Goal: Contribute content: Add original content to the website for others to see

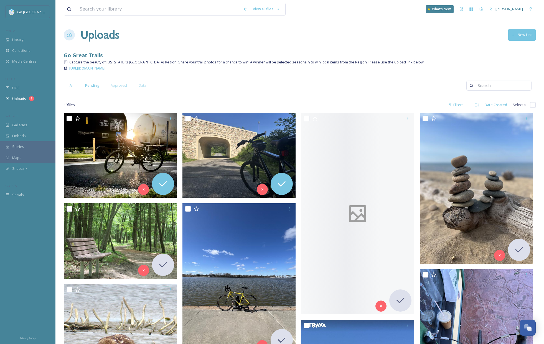
click at [88, 83] on span "Pending" at bounding box center [92, 85] width 14 height 5
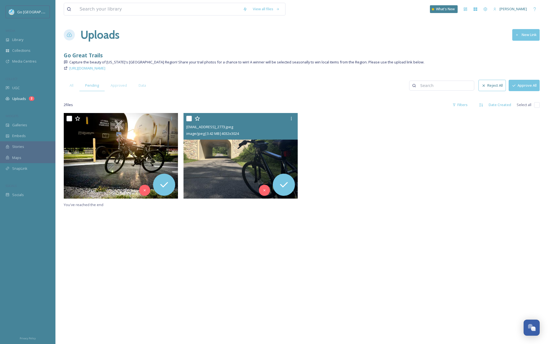
click at [188, 117] on input "checkbox" at bounding box center [189, 119] width 6 height 6
checkbox input "true"
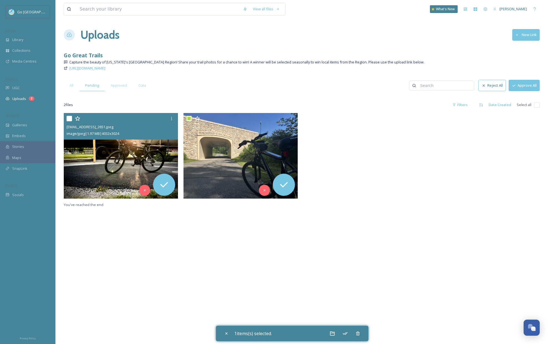
click at [68, 117] on input "checkbox" at bounding box center [70, 119] width 6 height 6
checkbox input "true"
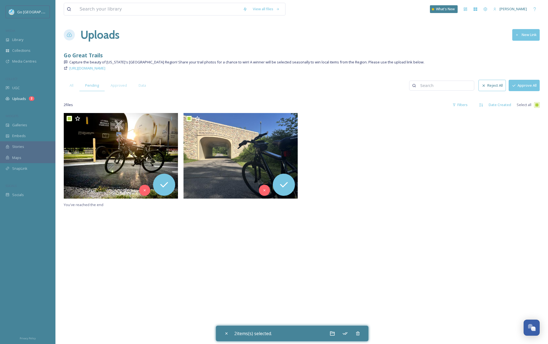
click at [526, 82] on button "Approve All" at bounding box center [524, 85] width 31 height 11
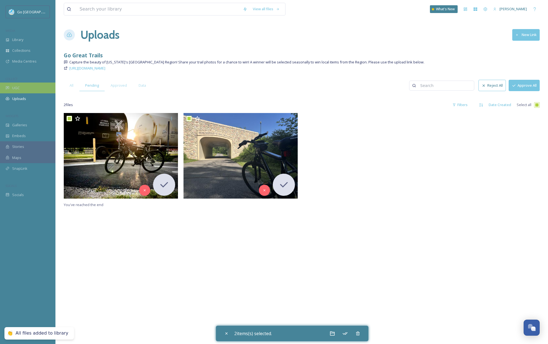
click at [23, 91] on div "UGC" at bounding box center [27, 88] width 55 height 11
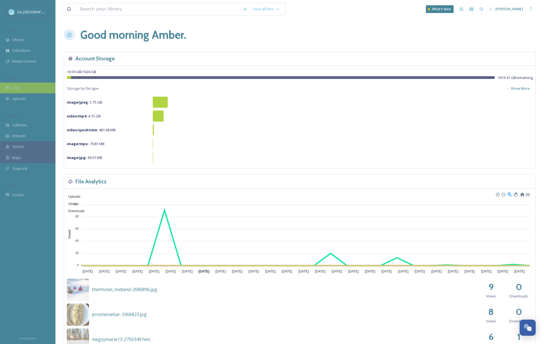
click at [16, 89] on span "UGC" at bounding box center [15, 87] width 7 height 5
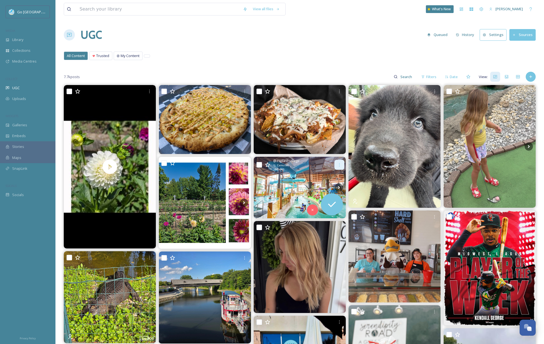
click at [340, 163] on icon at bounding box center [339, 165] width 4 height 4
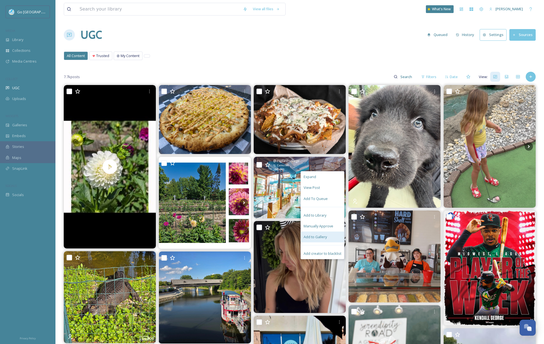
click at [319, 235] on span "Add to Gallery" at bounding box center [315, 237] width 23 height 5
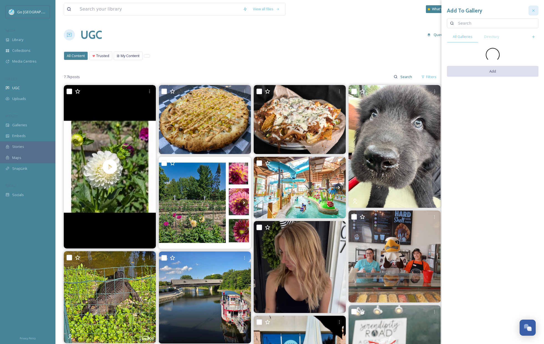
click at [538, 12] on div at bounding box center [533, 11] width 10 height 10
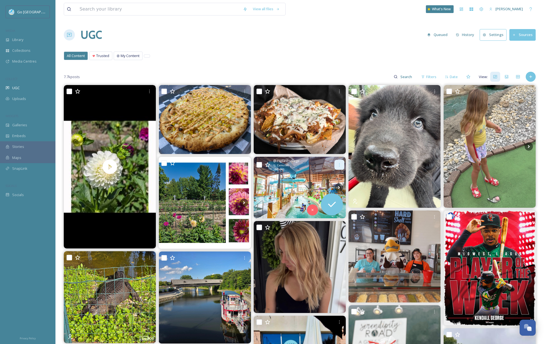
click at [337, 163] on div at bounding box center [339, 165] width 10 height 10
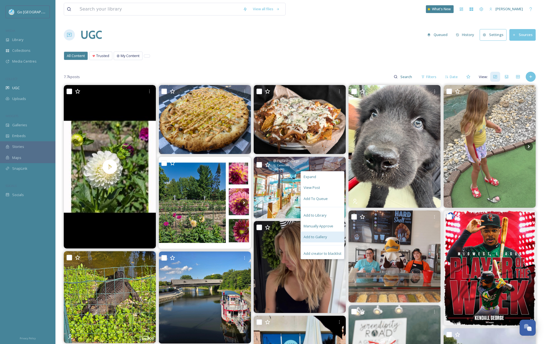
click at [317, 239] on span "Add to Gallery" at bounding box center [315, 237] width 23 height 5
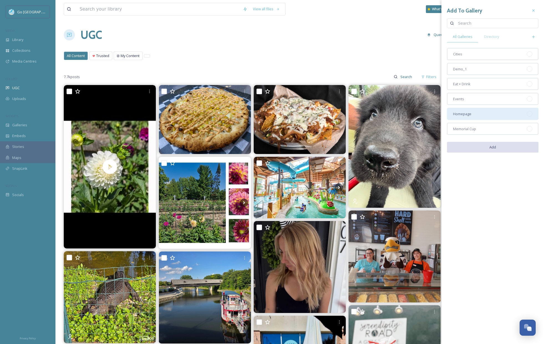
click at [482, 114] on div "Homepage" at bounding box center [492, 114] width 91 height 12
click at [505, 149] on button "Add" at bounding box center [492, 147] width 91 height 11
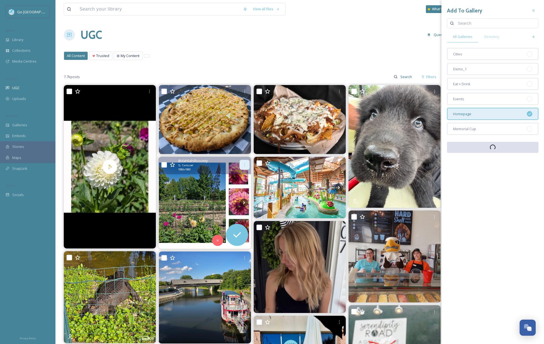
click at [243, 167] on icon at bounding box center [244, 165] width 4 height 4
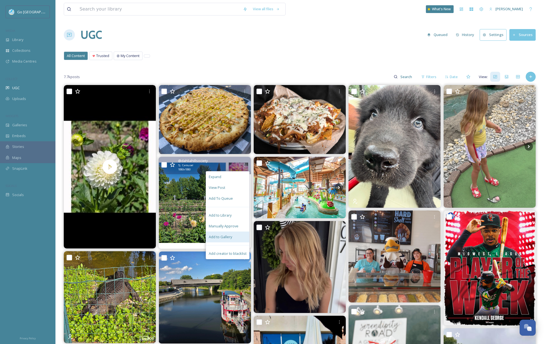
click at [231, 238] on span "Add to Gallery" at bounding box center [220, 237] width 23 height 5
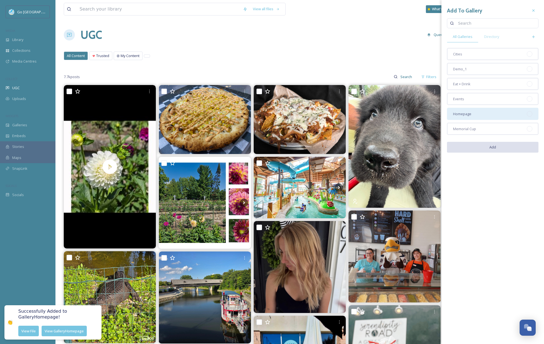
click at [465, 116] on span "Homepage" at bounding box center [462, 113] width 18 height 5
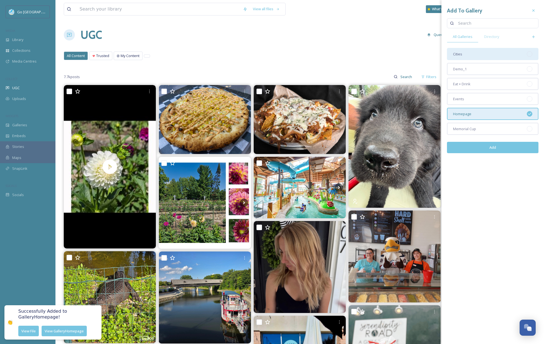
click at [465, 53] on div "Cities" at bounding box center [492, 54] width 91 height 12
click at [489, 146] on button "Add" at bounding box center [492, 147] width 91 height 11
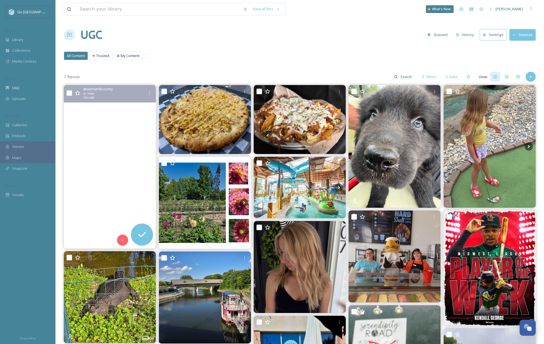
click at [109, 144] on video at bounding box center [110, 167] width 92 height 164
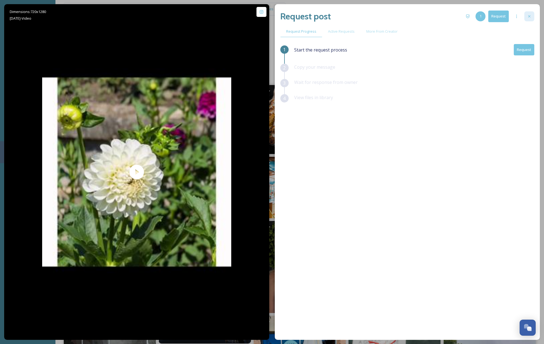
click at [531, 15] on icon at bounding box center [529, 16] width 4 height 4
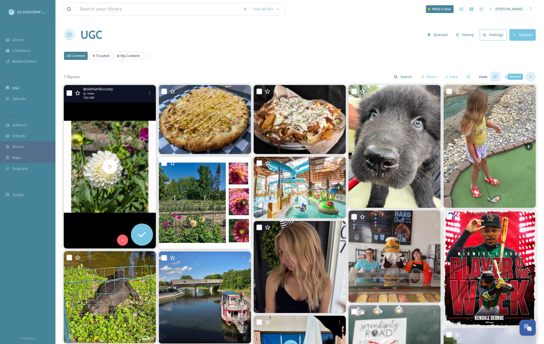
click at [530, 78] on icon at bounding box center [530, 77] width 4 height 4
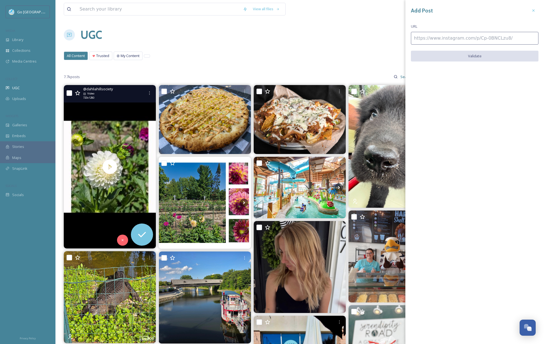
click at [437, 40] on input at bounding box center [475, 38] width 128 height 13
paste input "https://www.instagram.com/p/DNigKg-O4sv/"
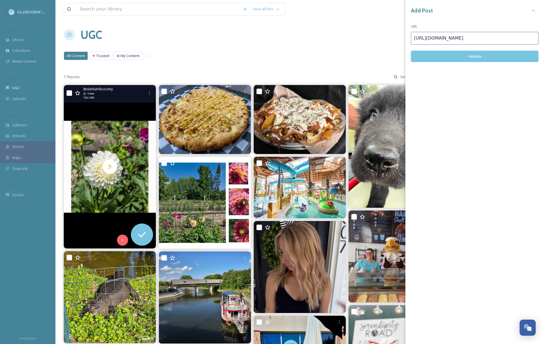
type input "https://www.instagram.com/p/DNigKg-O4sv/"
click at [463, 55] on button "Validate" at bounding box center [475, 56] width 128 height 11
click at [490, 54] on button "Add Post" at bounding box center [475, 56] width 128 height 11
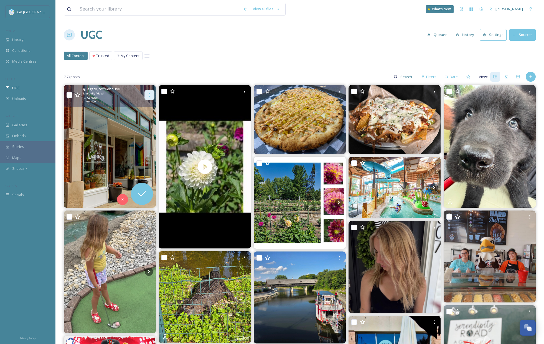
click at [149, 95] on icon at bounding box center [149, 95] width 4 height 4
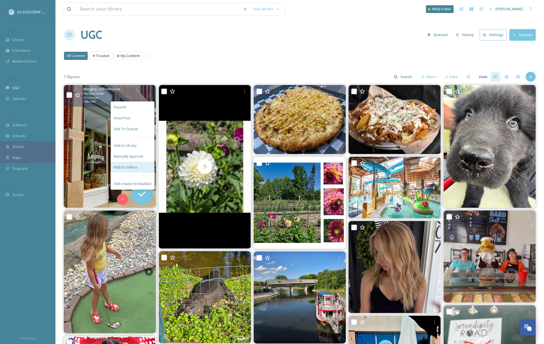
click at [135, 166] on span "Add to Gallery" at bounding box center [125, 167] width 23 height 5
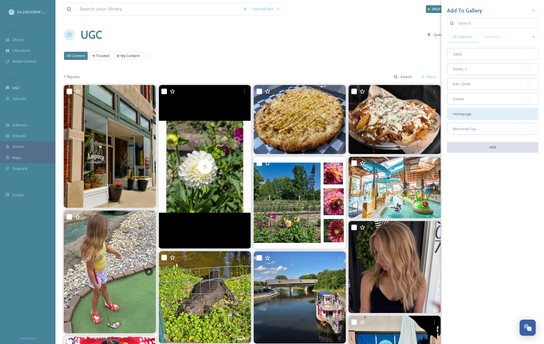
click at [481, 117] on div "Homepage" at bounding box center [492, 114] width 91 height 12
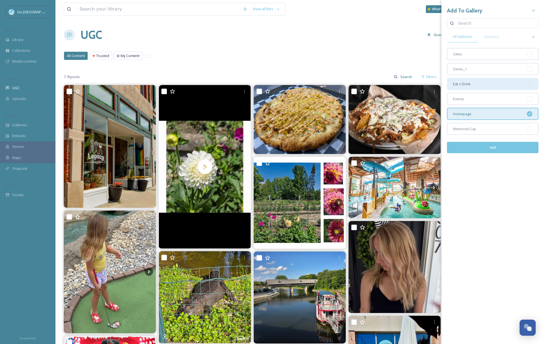
click at [478, 88] on div "Eat + Drink" at bounding box center [492, 84] width 91 height 12
drag, startPoint x: 498, startPoint y: 150, endPoint x: 412, endPoint y: 110, distance: 94.6
click at [498, 150] on button "Add" at bounding box center [492, 147] width 91 height 11
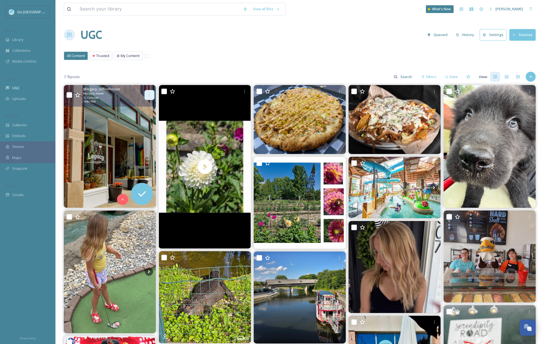
click at [150, 95] on icon at bounding box center [149, 95] width 4 height 4
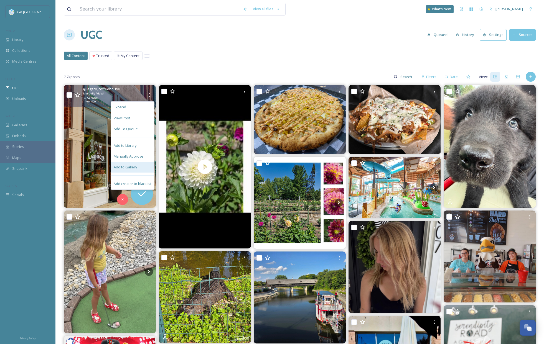
click at [136, 168] on span "Add to Gallery" at bounding box center [125, 167] width 23 height 5
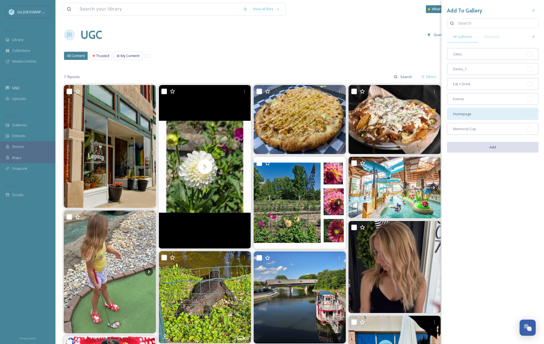
click at [493, 114] on div "Homepage" at bounding box center [492, 114] width 91 height 12
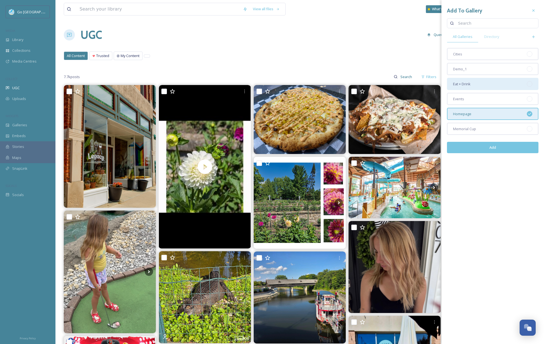
click at [487, 86] on div "Eat + Drink" at bounding box center [492, 84] width 91 height 12
click at [506, 147] on button "Add" at bounding box center [492, 147] width 91 height 11
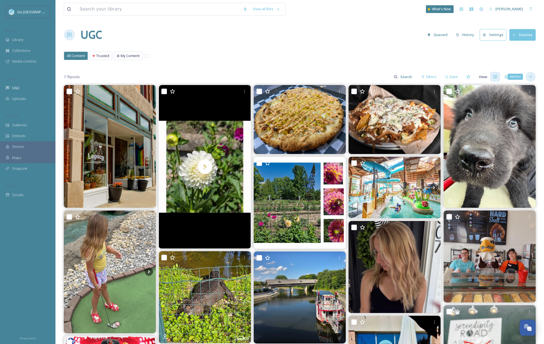
click at [531, 77] on icon at bounding box center [530, 77] width 4 height 4
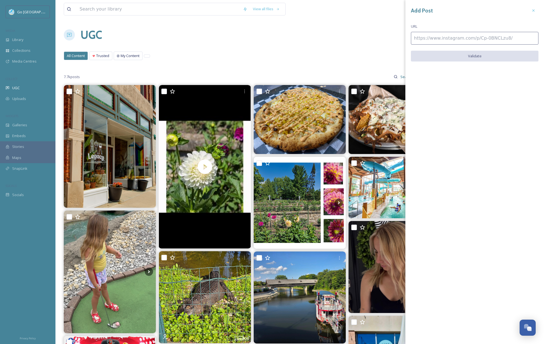
click at [463, 40] on input at bounding box center [475, 38] width 128 height 13
paste input "https://www.instagram.com/p/DNinZrSVV4z/"
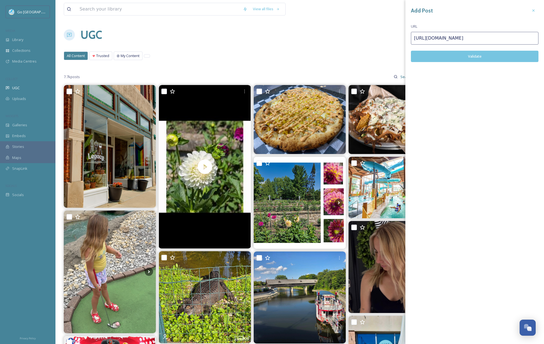
type input "https://www.instagram.com/p/DNinZrSVV4z/"
click at [511, 63] on div "Add Post URL https://www.instagram.com/p/DNinZrSVV4z/ Validate" at bounding box center [474, 38] width 139 height 76
click at [508, 55] on button "Validate" at bounding box center [475, 56] width 128 height 11
click at [482, 54] on button "Add Post" at bounding box center [475, 56] width 128 height 11
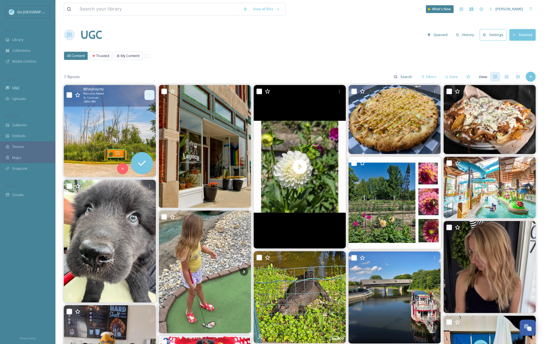
click at [151, 96] on icon at bounding box center [149, 95] width 4 height 4
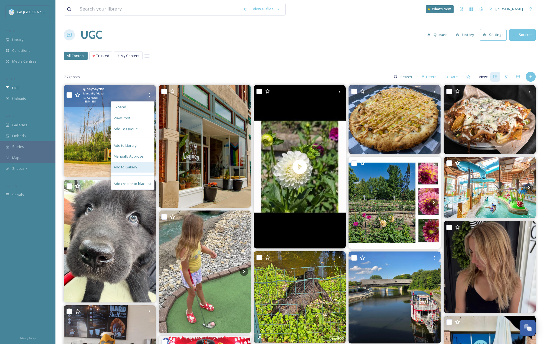
click at [140, 165] on div "Add to Gallery" at bounding box center [132, 167] width 43 height 11
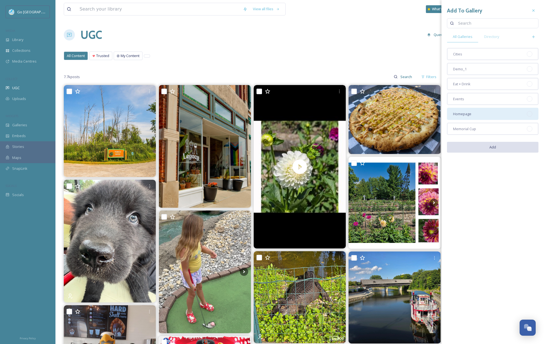
click at [486, 112] on div "Homepage" at bounding box center [492, 114] width 91 height 12
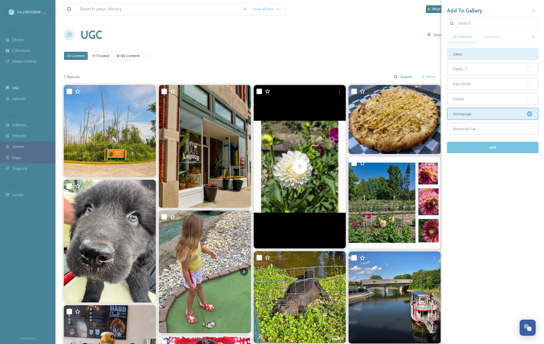
click at [480, 57] on div "Cities" at bounding box center [492, 54] width 91 height 12
drag, startPoint x: 507, startPoint y: 148, endPoint x: 484, endPoint y: 133, distance: 28.2
click at [507, 148] on button "Add" at bounding box center [492, 147] width 91 height 11
